Goal: Feedback & Contribution: Contribute content

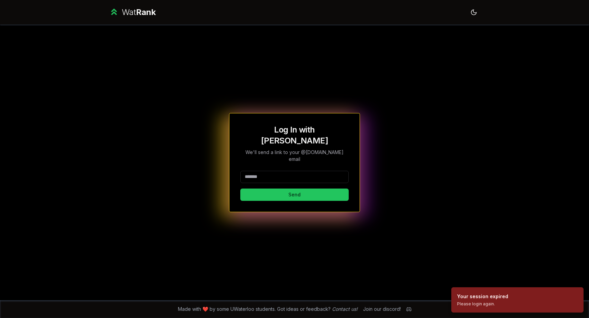
click at [299, 171] on input at bounding box center [294, 177] width 108 height 12
type input "******"
click at [256, 188] on button "Send" at bounding box center [294, 194] width 108 height 12
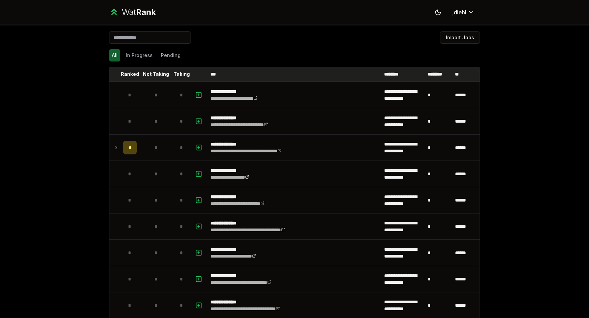
click at [130, 72] on p "Ranked" at bounding box center [130, 74] width 18 height 7
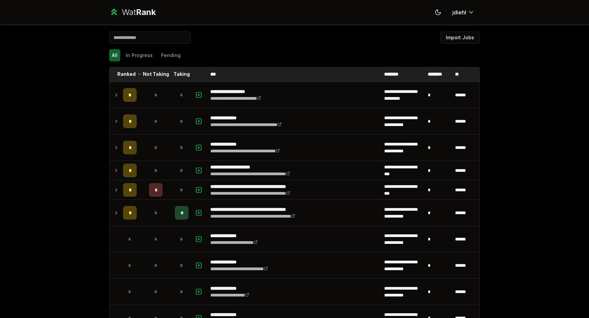
click at [181, 71] on p "Taking" at bounding box center [182, 74] width 16 height 7
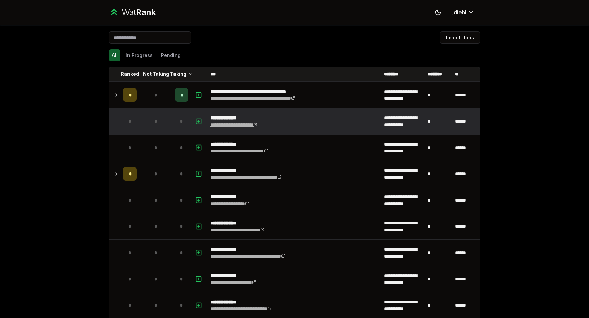
click at [240, 123] on link "**********" at bounding box center [233, 124] width 47 height 5
click at [297, 116] on td "**********" at bounding box center [295, 121] width 174 height 26
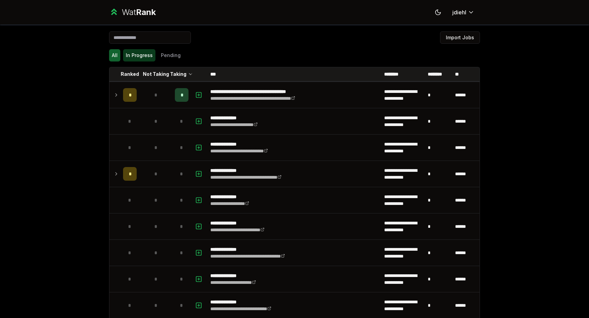
click at [139, 60] on button "In Progress" at bounding box center [139, 55] width 32 height 12
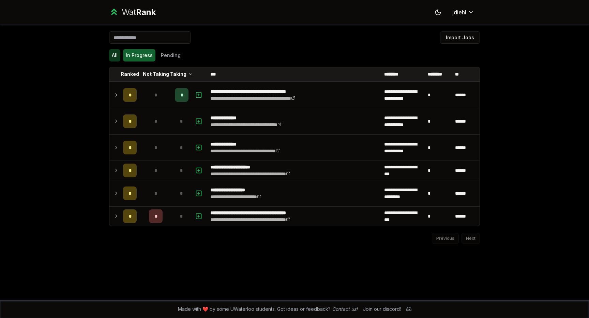
click at [114, 58] on button "All" at bounding box center [114, 55] width 11 height 12
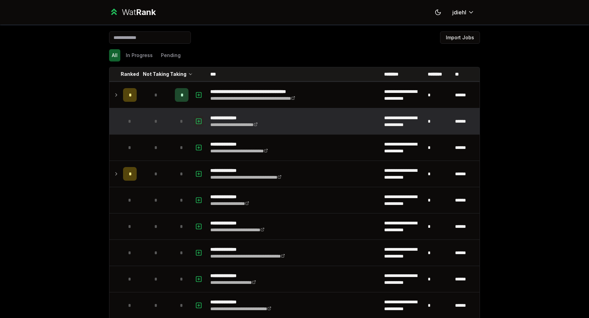
click at [198, 121] on icon "button" at bounding box center [199, 121] width 2 height 0
select select
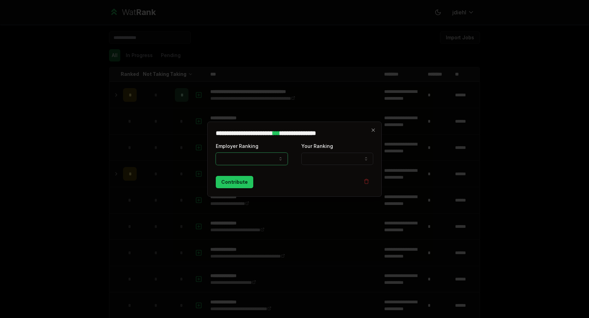
click at [271, 158] on button "Employer Ranking" at bounding box center [252, 158] width 72 height 12
select select "******"
click at [336, 155] on button "Your Ranking" at bounding box center [338, 158] width 72 height 12
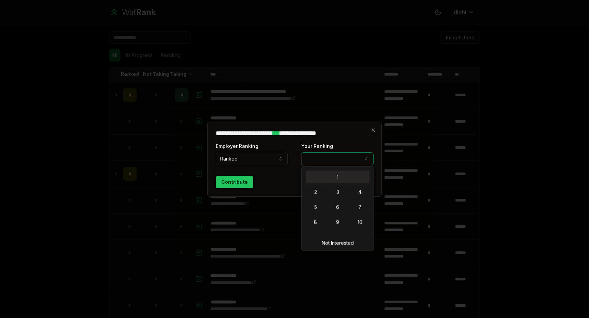
select select "*"
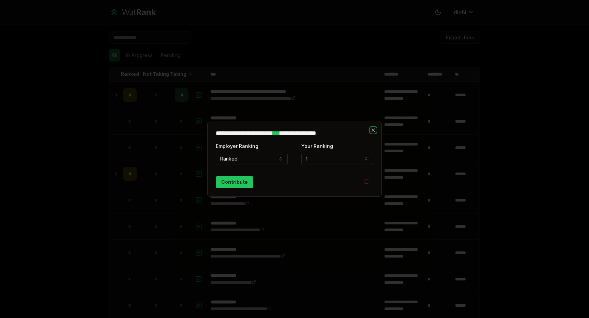
click at [374, 130] on icon "button" at bounding box center [373, 129] width 5 height 5
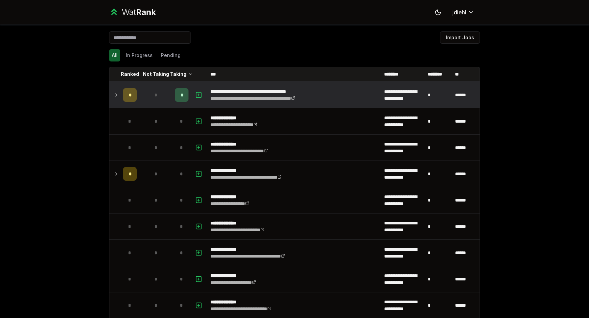
click at [117, 91] on icon at bounding box center [116, 95] width 5 height 8
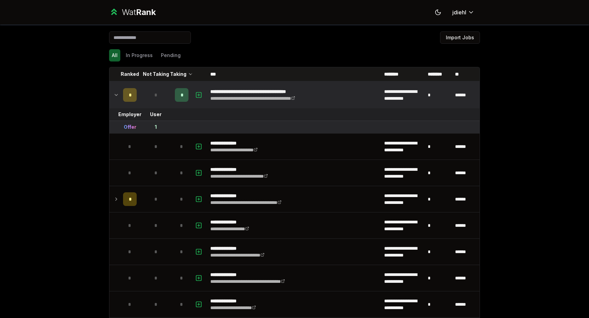
click at [185, 95] on div "*" at bounding box center [182, 95] width 14 height 14
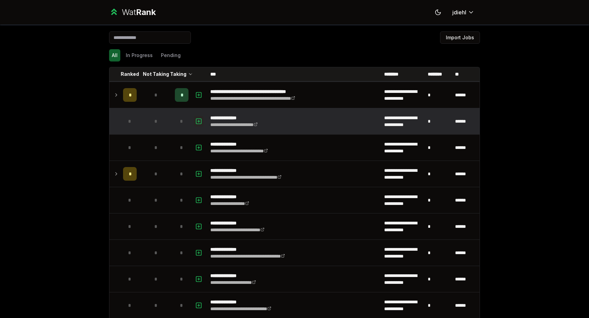
click at [203, 119] on button "button" at bounding box center [199, 121] width 10 height 11
select select
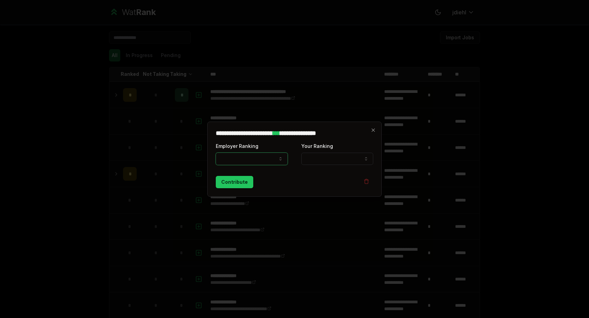
click at [247, 162] on button "Employer Ranking" at bounding box center [252, 158] width 72 height 12
select select "******"
click at [313, 162] on button "Your Ranking" at bounding box center [338, 158] width 72 height 12
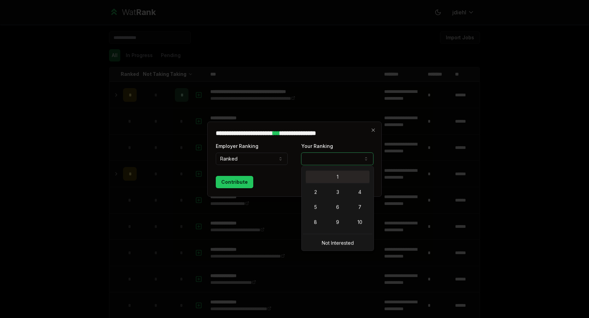
select select "*"
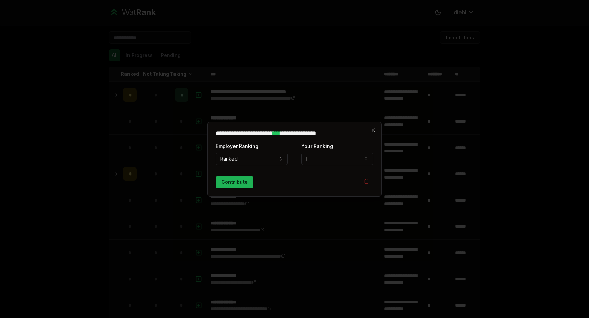
click at [249, 181] on button "Contribute" at bounding box center [235, 182] width 38 height 12
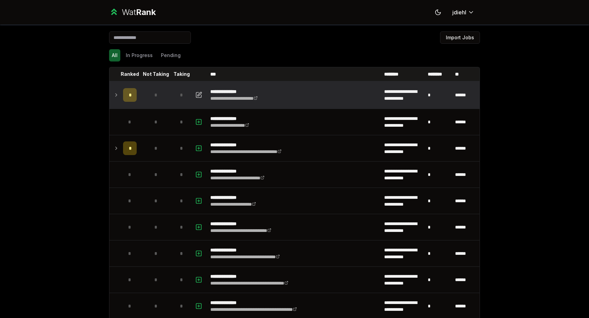
click at [115, 94] on icon at bounding box center [116, 95] width 5 height 8
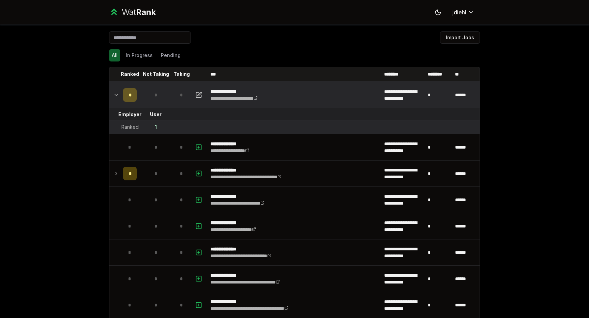
click at [116, 94] on icon at bounding box center [116, 95] width 5 height 8
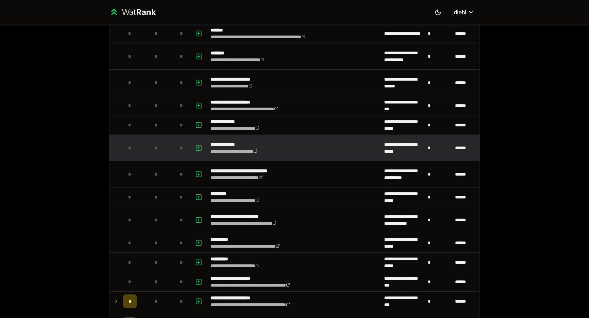
scroll to position [549, 0]
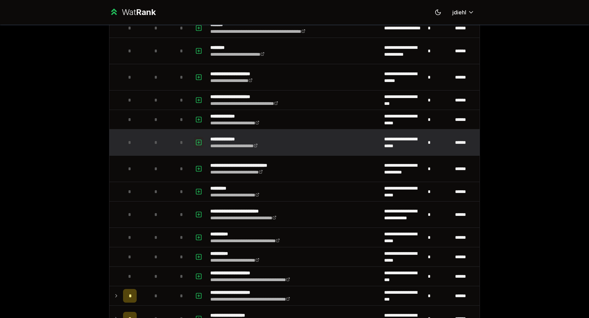
click at [201, 142] on icon "button" at bounding box center [198, 142] width 7 height 8
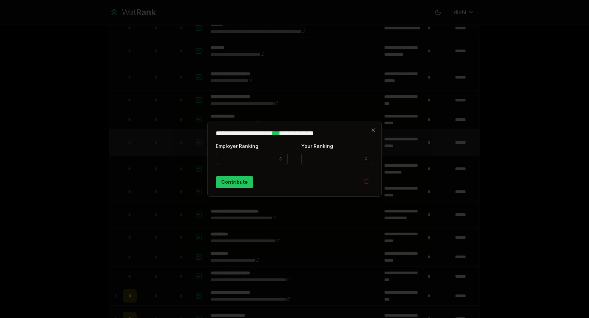
select select
click at [245, 151] on div "Employer Ranking ***** ******" at bounding box center [252, 153] width 72 height 23
click at [250, 162] on button "Employer Ranking" at bounding box center [252, 158] width 72 height 12
select select "******"
click at [255, 154] on button "Ranked" at bounding box center [252, 158] width 72 height 12
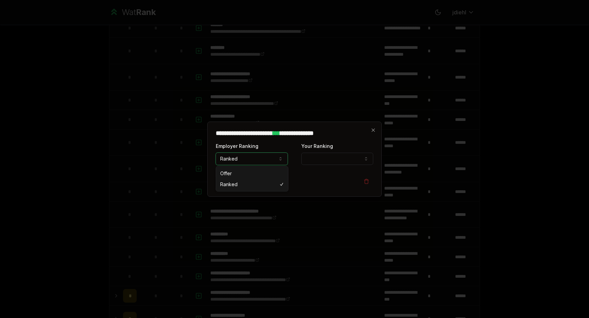
click at [270, 154] on button "Ranked" at bounding box center [252, 158] width 72 height 12
click at [370, 134] on h2 "**********" at bounding box center [295, 133] width 158 height 6
click at [371, 134] on h2 "**********" at bounding box center [295, 133] width 158 height 6
click at [371, 130] on icon "button" at bounding box center [373, 129] width 5 height 5
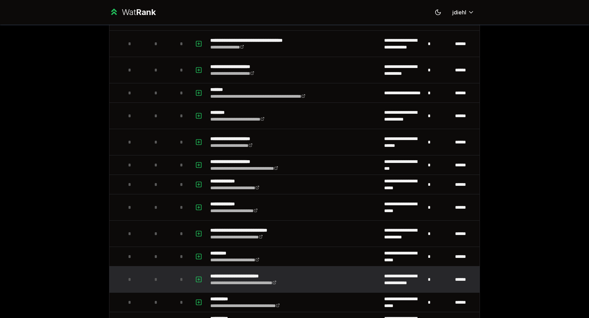
scroll to position [484, 0]
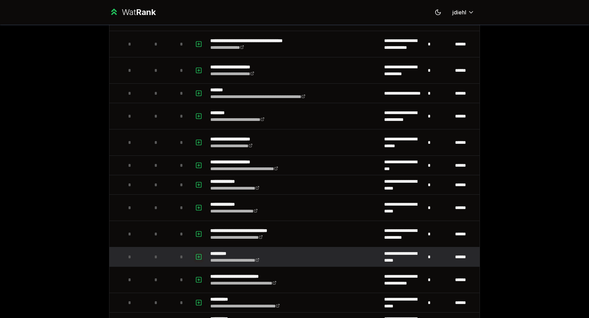
click at [200, 251] on button "button" at bounding box center [199, 256] width 10 height 11
select select
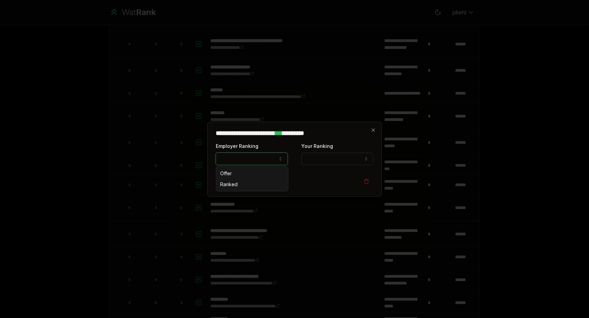
click at [236, 163] on button "Employer Ranking" at bounding box center [252, 158] width 72 height 12
select select "******"
drag, startPoint x: 237, startPoint y: 187, endPoint x: 241, endPoint y: 186, distance: 3.5
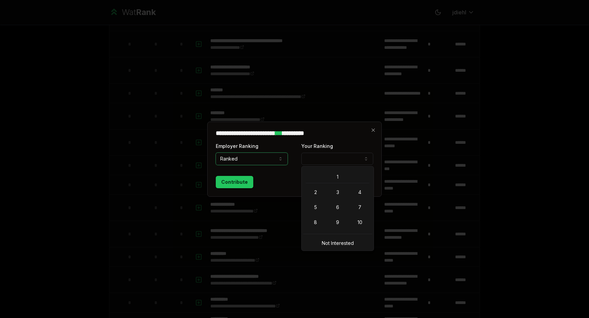
click at [330, 162] on button "Your Ranking" at bounding box center [338, 158] width 72 height 12
select select "*"
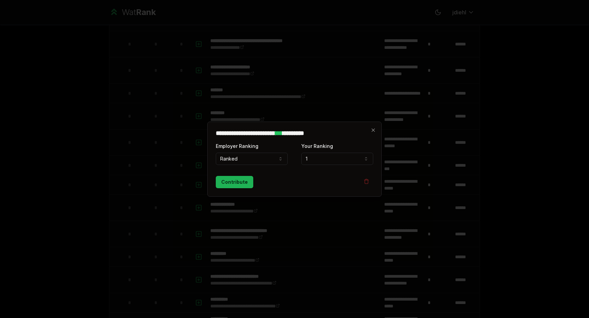
click at [237, 181] on button "Contribute" at bounding box center [235, 182] width 38 height 12
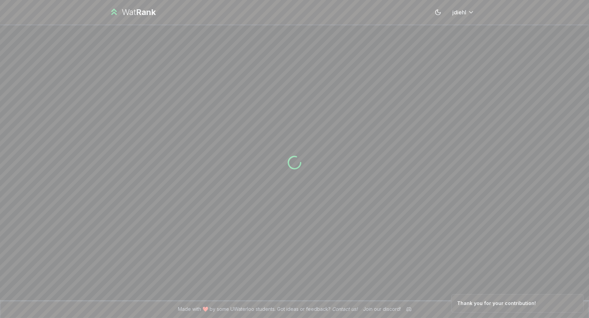
scroll to position [0, 0]
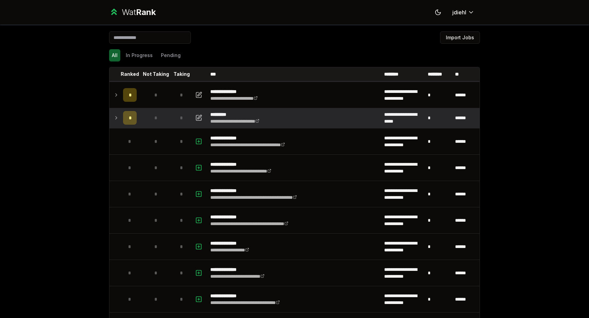
click at [115, 114] on icon at bounding box center [116, 118] width 5 height 8
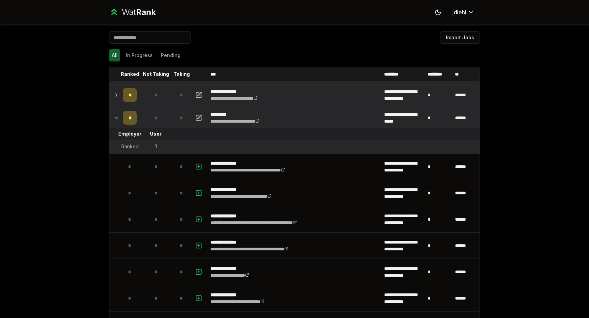
click at [120, 91] on td at bounding box center [114, 95] width 11 height 26
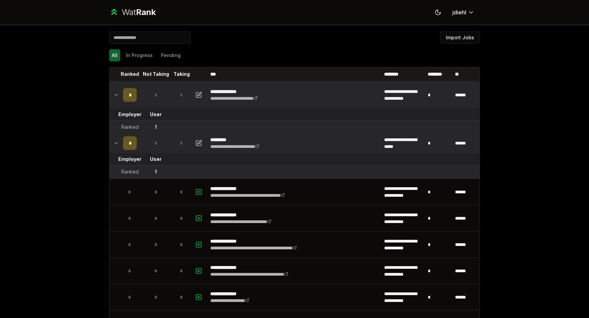
click at [119, 91] on icon at bounding box center [116, 95] width 5 height 8
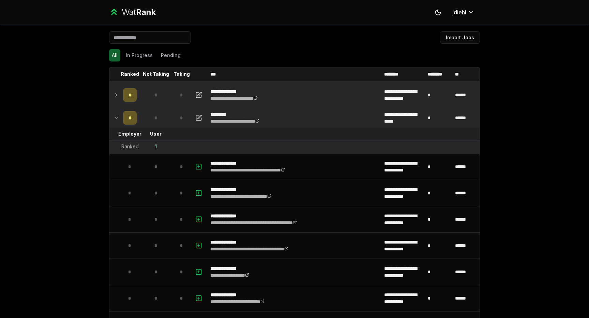
click at [115, 119] on icon at bounding box center [116, 118] width 5 height 8
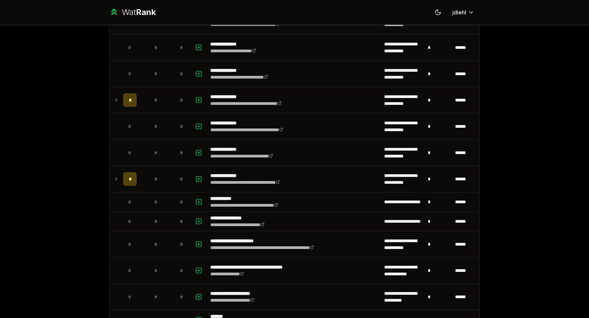
scroll to position [282, 0]
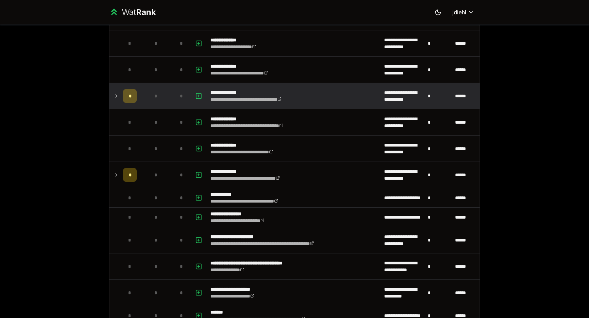
click at [119, 90] on td at bounding box center [114, 96] width 11 height 26
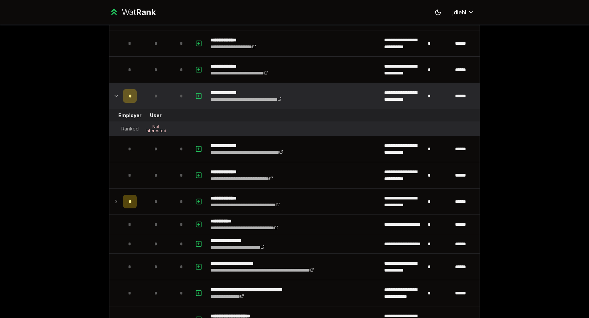
click at [119, 92] on td at bounding box center [114, 96] width 11 height 26
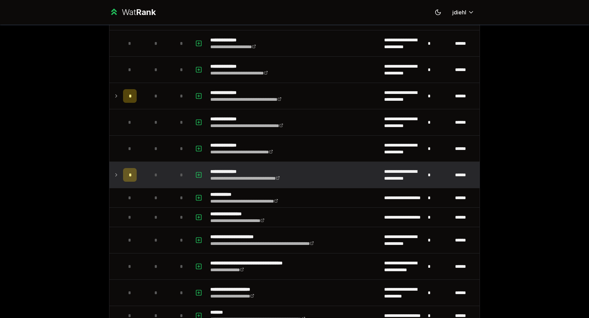
click at [116, 174] on icon at bounding box center [116, 174] width 1 height 3
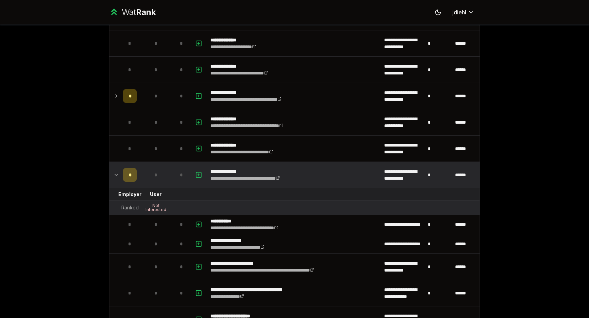
click at [117, 173] on icon at bounding box center [116, 175] width 5 height 8
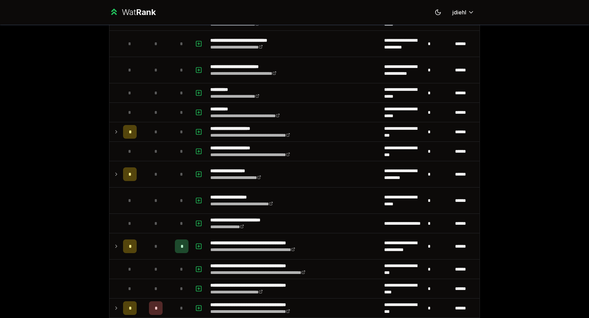
scroll to position [699, 0]
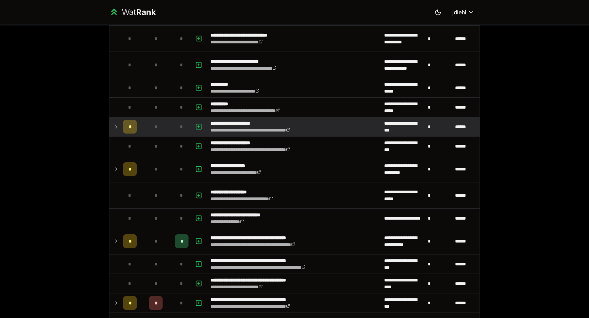
click at [118, 121] on td at bounding box center [114, 126] width 11 height 19
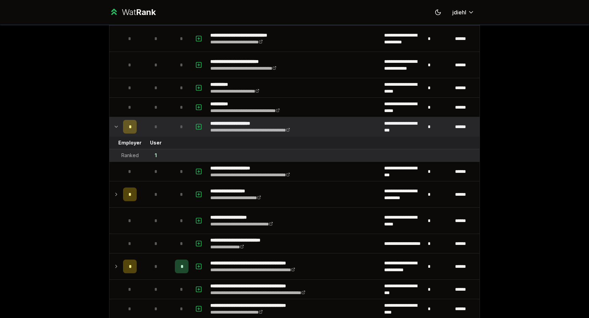
click at [117, 125] on icon at bounding box center [116, 126] width 5 height 8
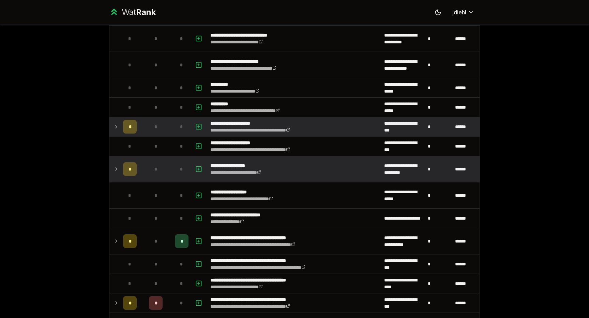
click at [117, 166] on icon at bounding box center [116, 169] width 5 height 8
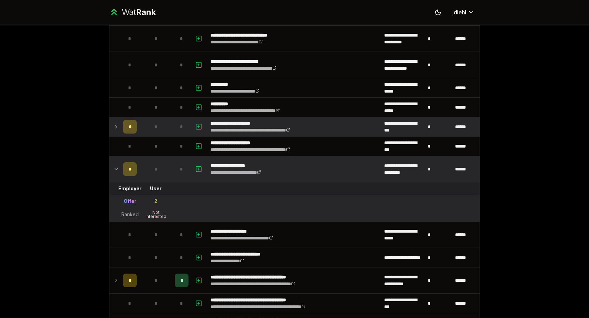
click at [116, 167] on icon at bounding box center [116, 169] width 5 height 8
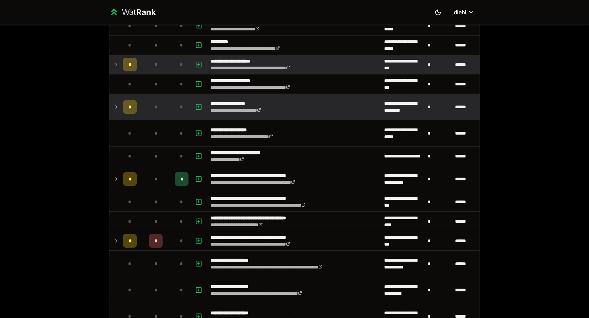
scroll to position [766, 0]
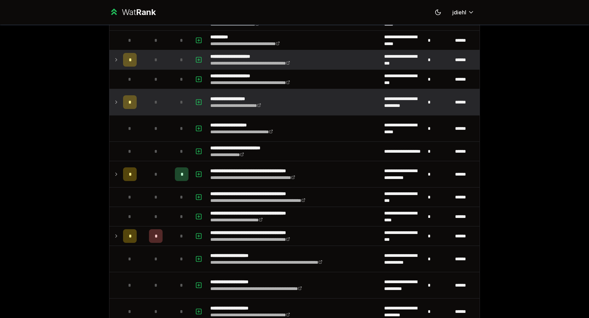
click at [116, 167] on td at bounding box center [114, 174] width 11 height 26
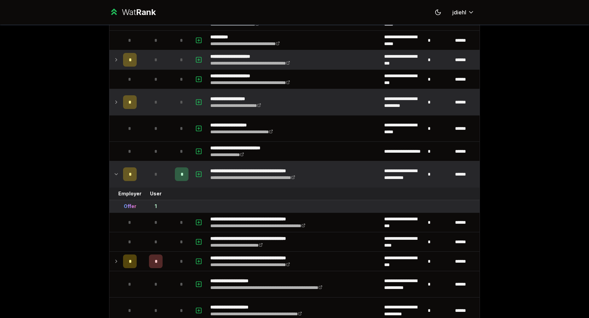
click at [116, 167] on td at bounding box center [114, 174] width 11 height 26
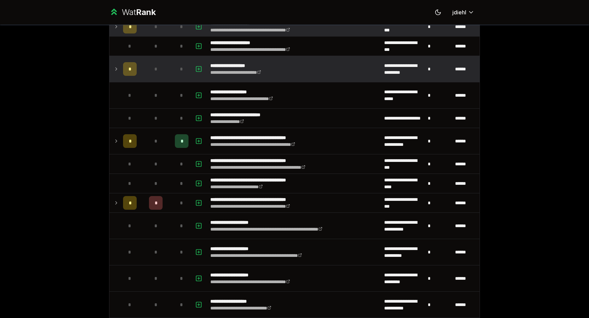
scroll to position [828, 0]
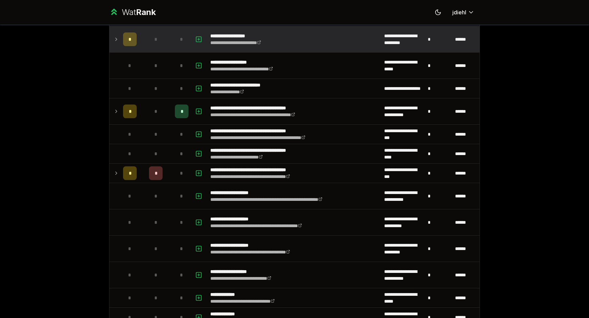
click at [116, 167] on td at bounding box center [114, 172] width 11 height 19
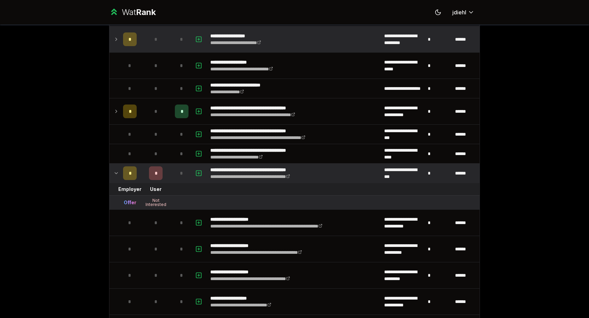
click at [116, 169] on icon at bounding box center [116, 173] width 5 height 8
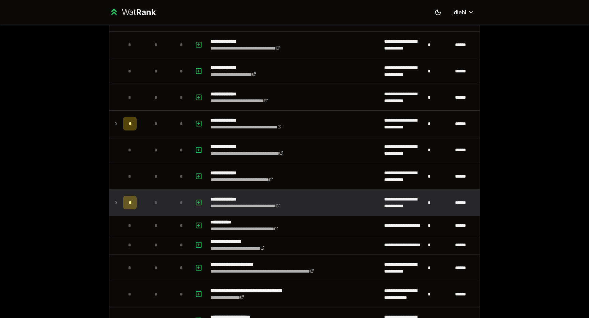
scroll to position [0, 0]
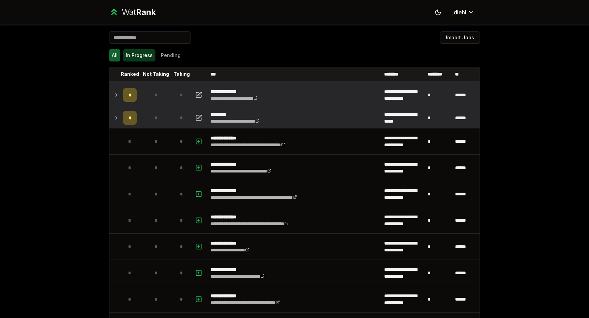
click at [145, 56] on button "In Progress" at bounding box center [139, 55] width 32 height 12
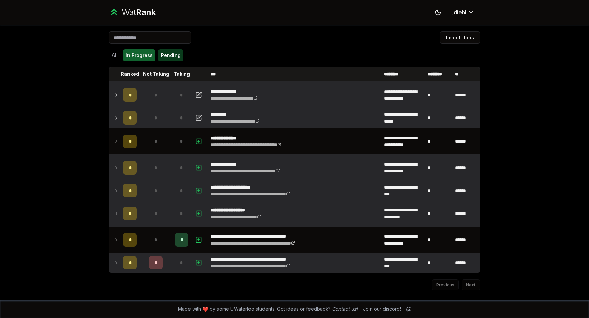
click at [162, 56] on button "Pending" at bounding box center [170, 55] width 25 height 12
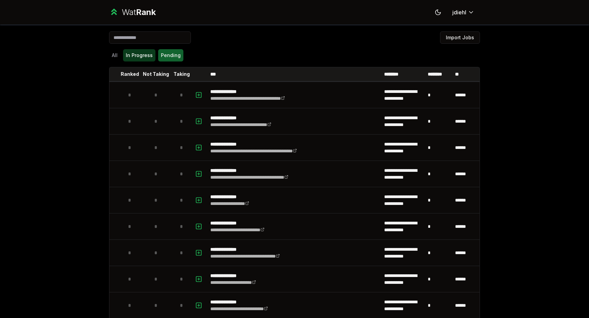
click at [144, 56] on button "In Progress" at bounding box center [139, 55] width 32 height 12
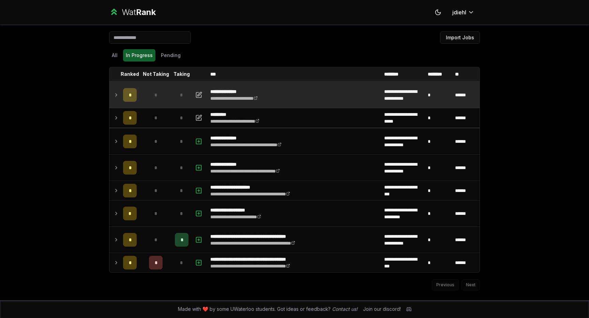
click at [117, 97] on icon at bounding box center [116, 95] width 5 height 8
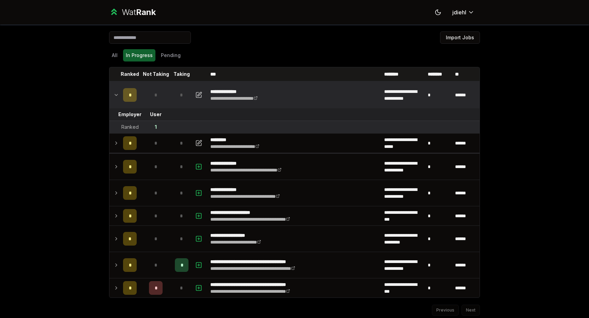
click at [117, 97] on icon at bounding box center [116, 95] width 5 height 8
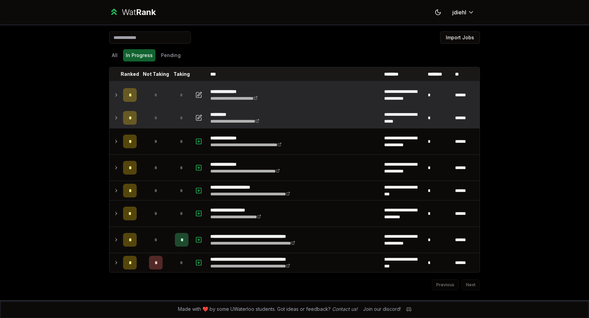
click at [119, 112] on td at bounding box center [114, 117] width 11 height 19
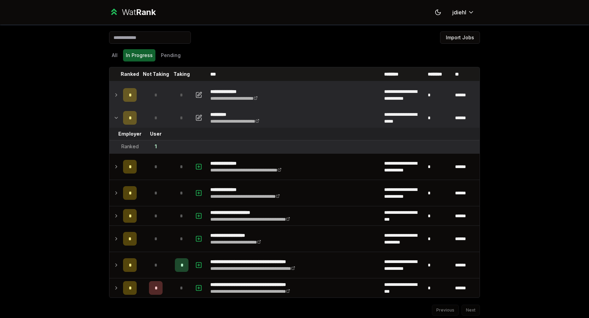
click at [119, 115] on td at bounding box center [114, 117] width 11 height 19
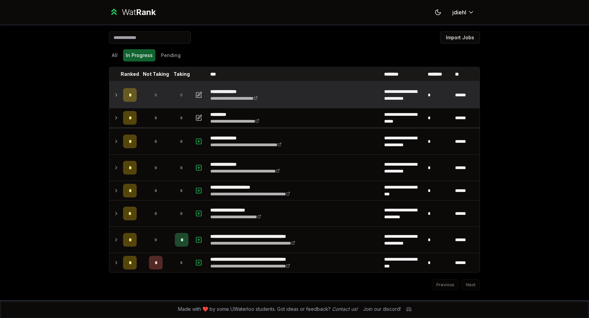
click at [95, 132] on div "**********" at bounding box center [294, 159] width 589 height 318
click at [437, 11] on icon at bounding box center [438, 12] width 6 height 6
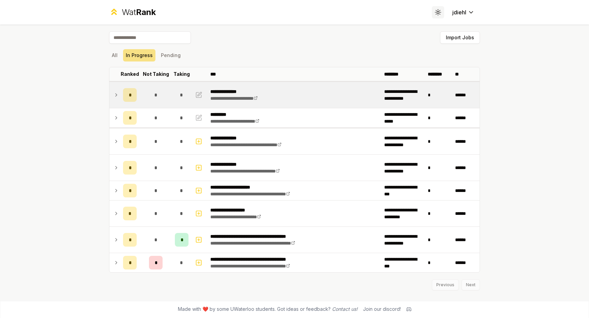
click at [437, 11] on icon at bounding box center [438, 12] width 6 height 6
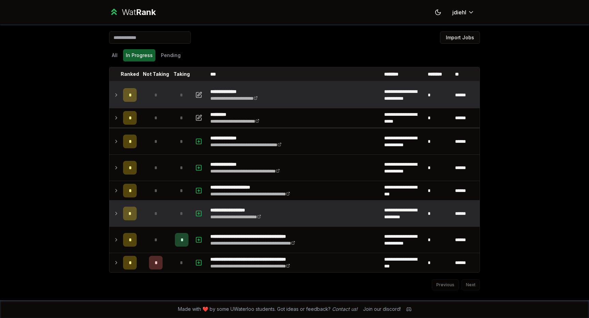
click at [117, 211] on icon at bounding box center [116, 213] width 5 height 8
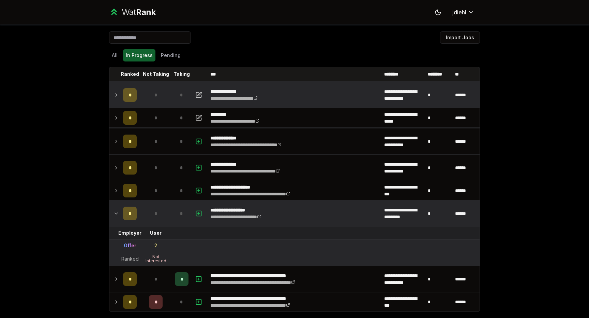
click at [114, 211] on icon at bounding box center [116, 213] width 5 height 8
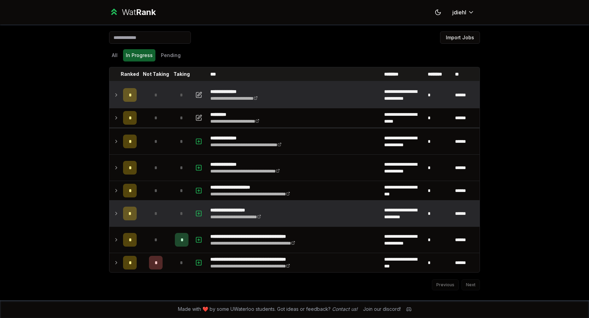
click at [116, 89] on td at bounding box center [114, 95] width 11 height 26
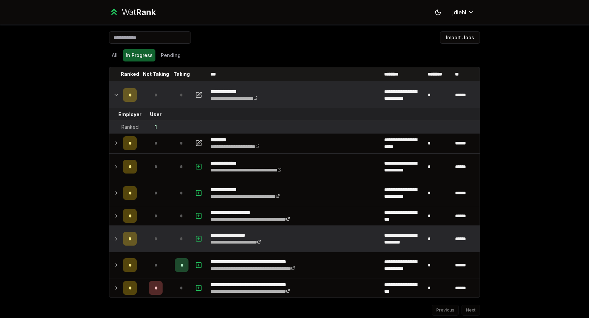
click at [116, 89] on td at bounding box center [114, 95] width 11 height 26
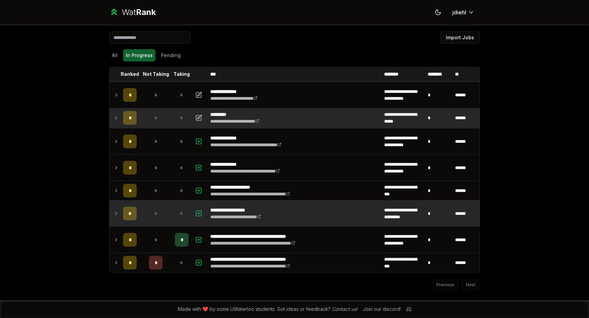
click at [118, 116] on icon at bounding box center [116, 118] width 5 height 8
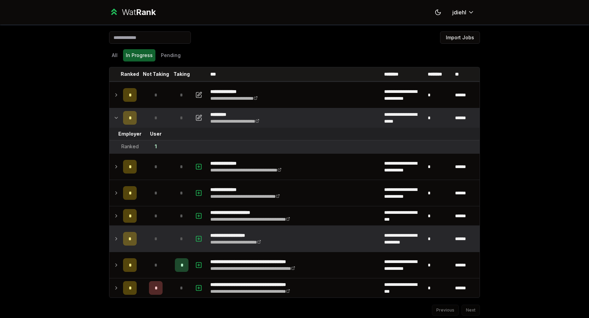
click at [118, 116] on icon at bounding box center [116, 118] width 5 height 8
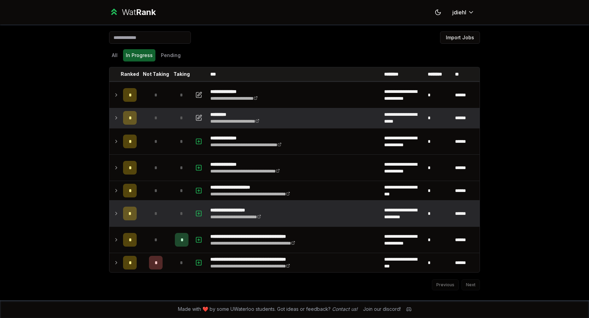
click at [103, 113] on div "**********" at bounding box center [294, 162] width 393 height 275
